Goal: Transaction & Acquisition: Purchase product/service

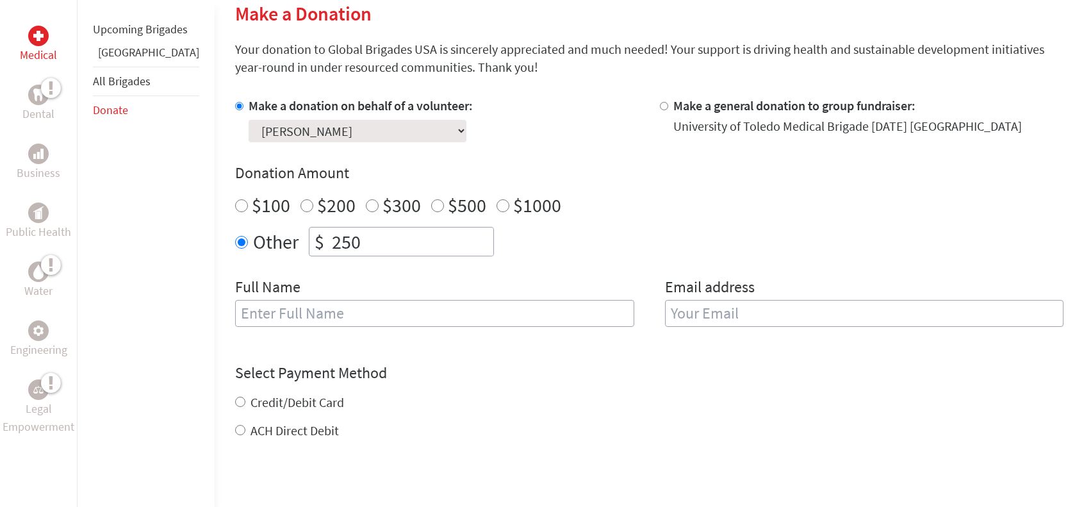
scroll to position [318, 0]
click at [409, 323] on input "text" at bounding box center [434, 312] width 399 height 27
type input "[PERSON_NAME]"
type input "[PERSON_NAME][EMAIL_ADDRESS][DOMAIN_NAME]"
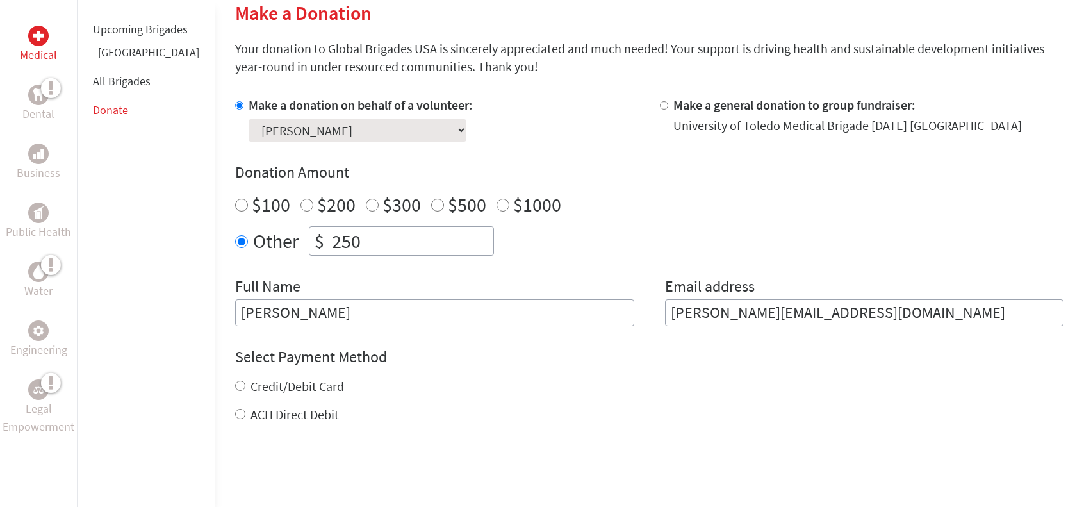
click at [309, 384] on label "Credit/Debit Card" at bounding box center [297, 386] width 94 height 16
click at [245, 384] on input "Credit/Debit Card" at bounding box center [240, 386] width 10 height 10
radio input "true"
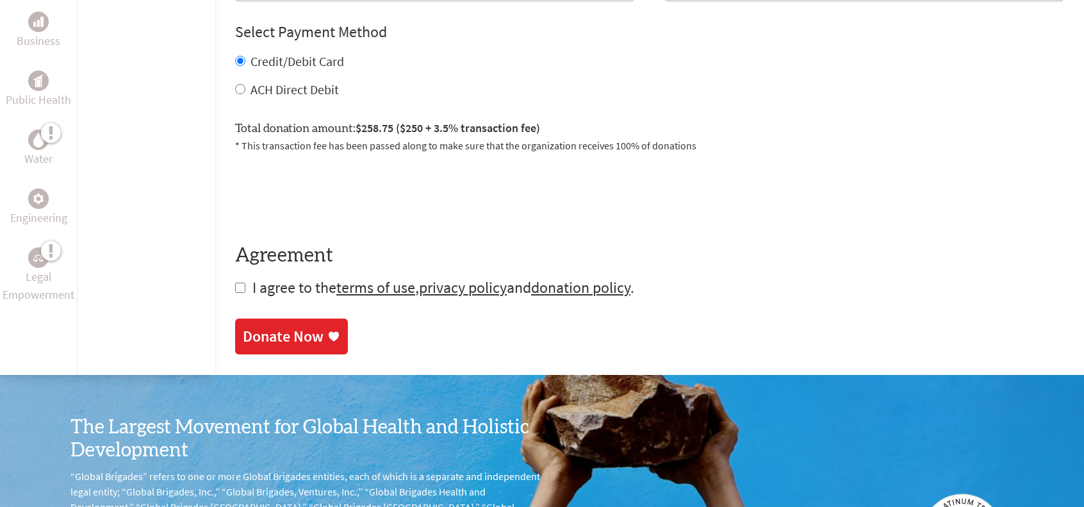
scroll to position [643, 0]
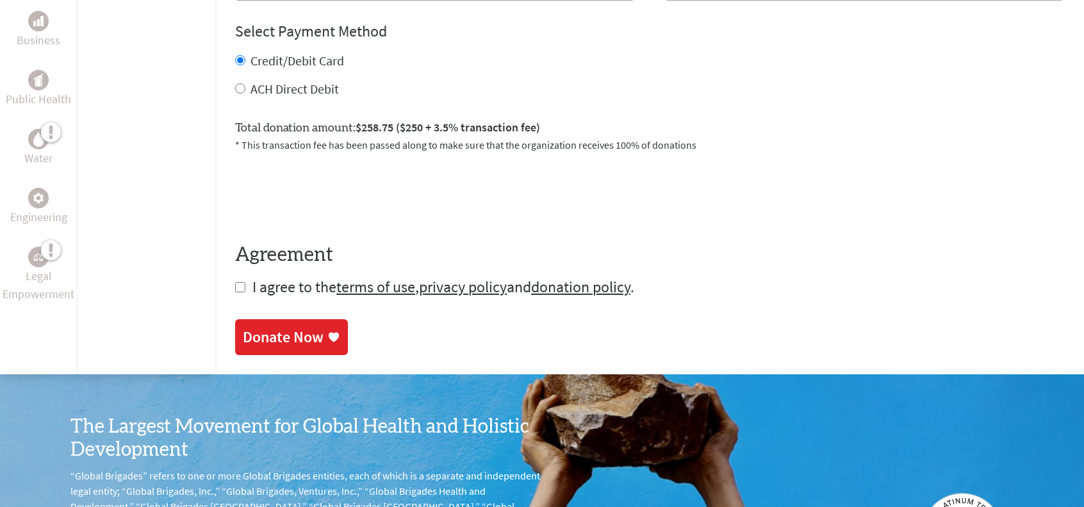
click at [292, 343] on div "Donate Now" at bounding box center [291, 337] width 97 height 20
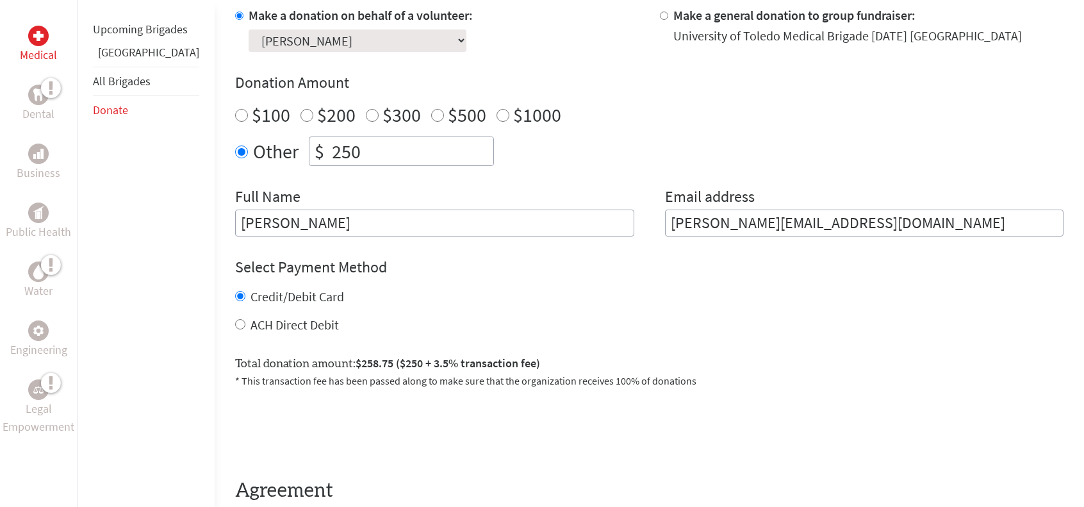
scroll to position [406, 0]
click at [688, 217] on input "[PERSON_NAME][EMAIL_ADDRESS][DOMAIN_NAME]" at bounding box center [864, 224] width 399 height 27
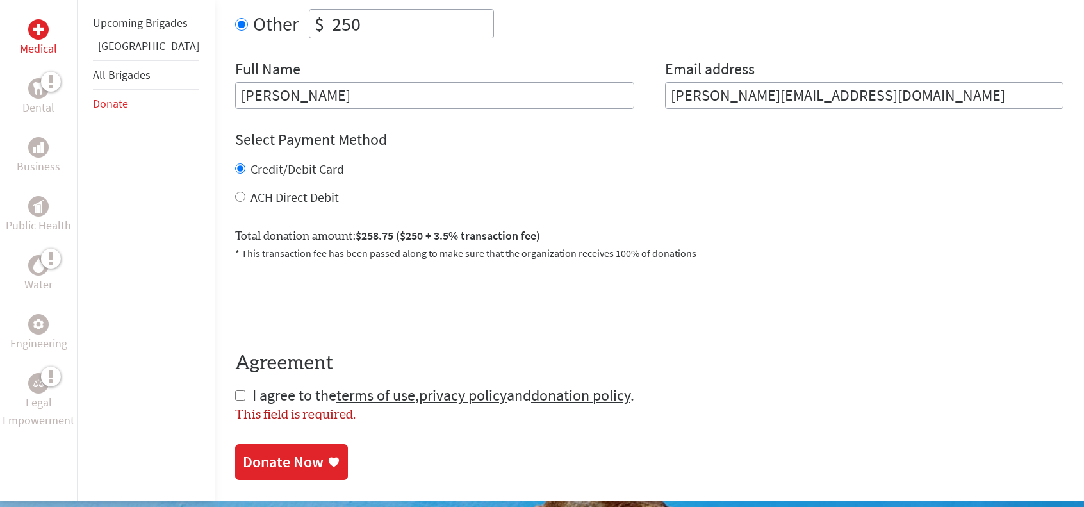
scroll to position [543, 0]
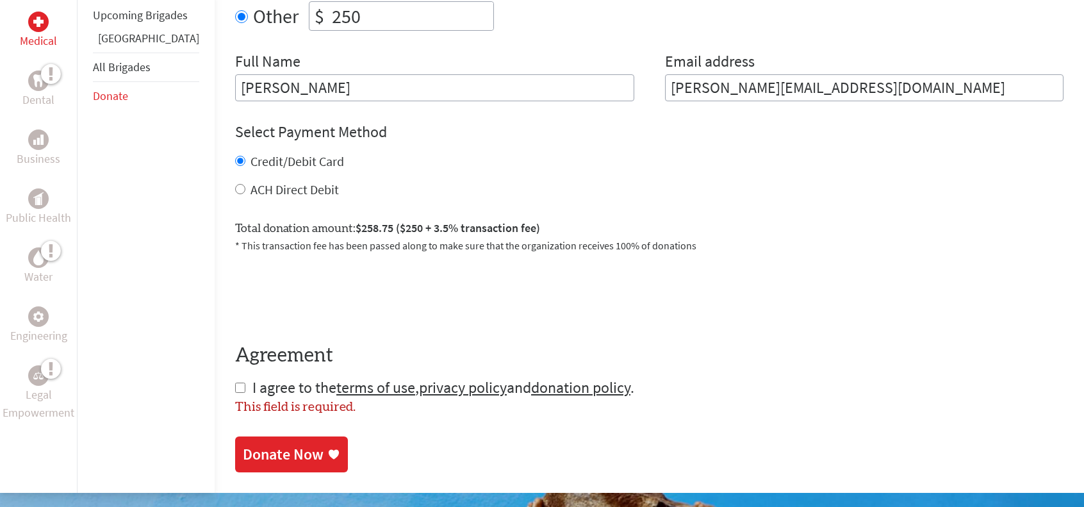
click at [235, 384] on input "checkbox" at bounding box center [240, 387] width 10 height 10
checkbox input "true"
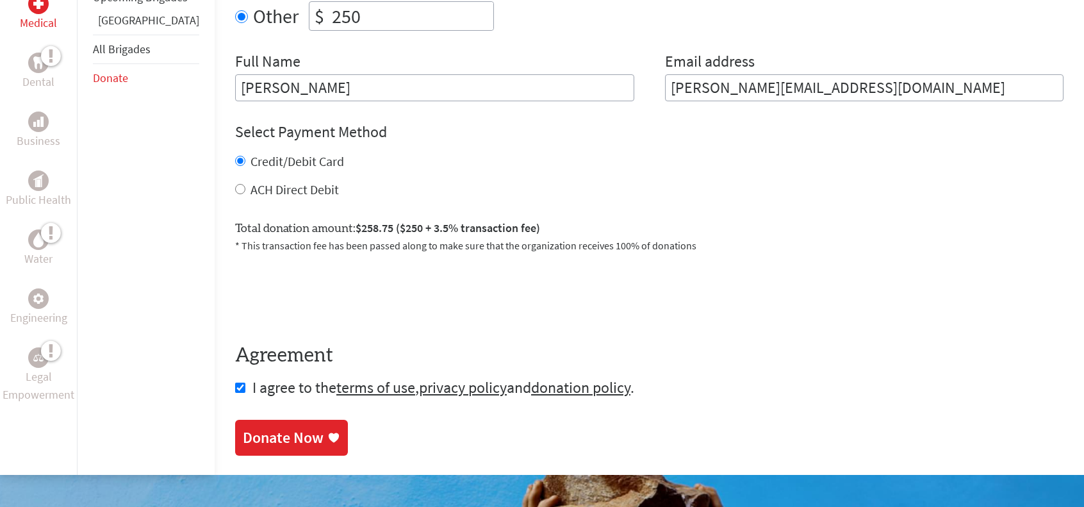
click at [252, 422] on link "Donate Now" at bounding box center [291, 438] width 113 height 36
